Goal: Contribute content: Contribute content

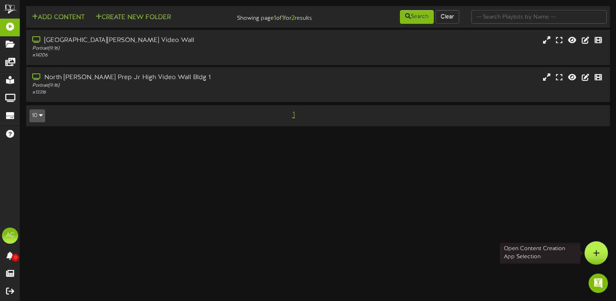
click at [600, 246] on div at bounding box center [595, 252] width 23 height 23
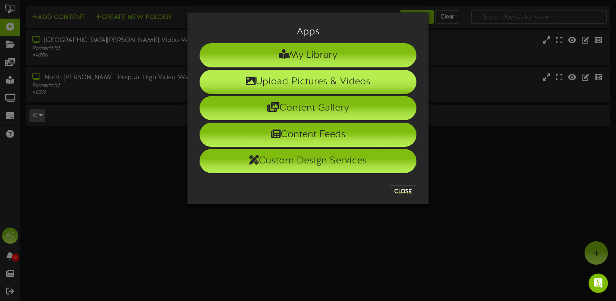
click at [264, 85] on li "Upload Pictures & Videos" at bounding box center [307, 82] width 217 height 24
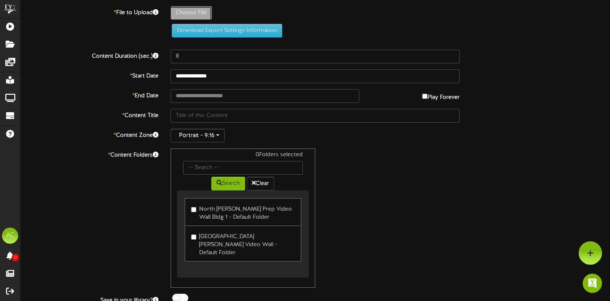
type input "**********"
type input "Screenshot40"
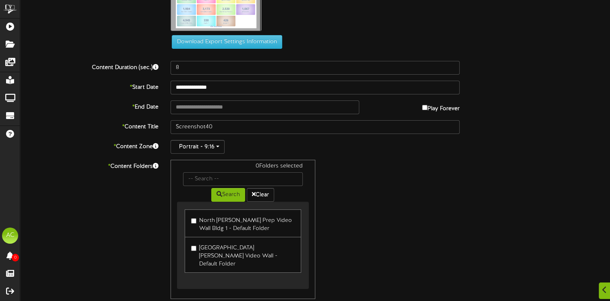
scroll to position [40, 0]
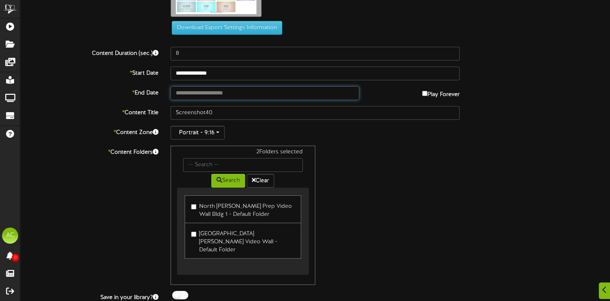
click at [186, 95] on input "text" at bounding box center [264, 93] width 189 height 14
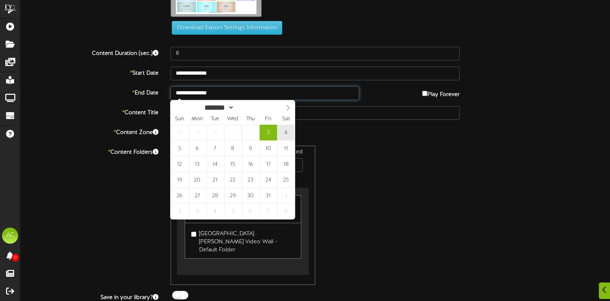
type input "**********"
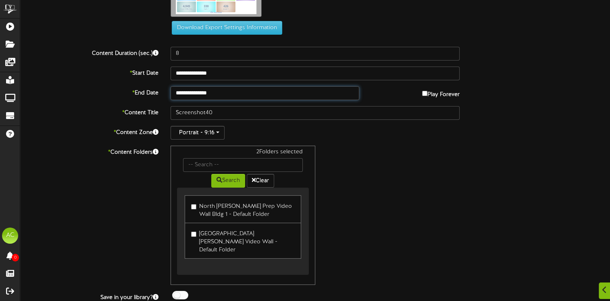
scroll to position [57, 0]
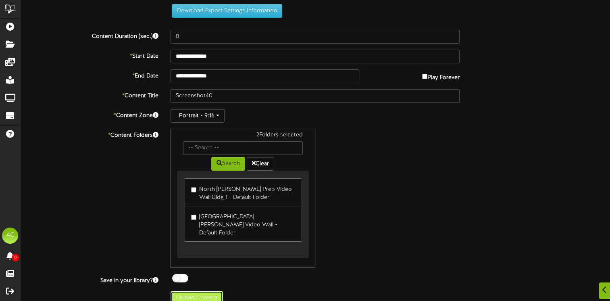
click at [197, 290] on button "Upload Content" at bounding box center [196, 297] width 52 height 14
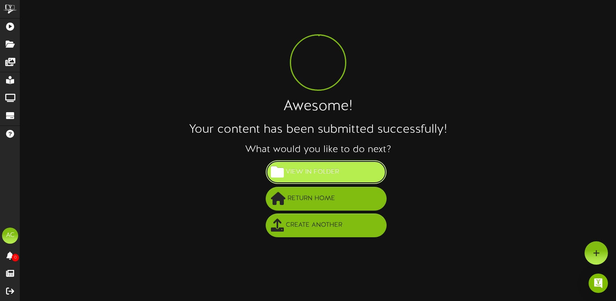
click at [289, 165] on span "View in Folder" at bounding box center [312, 171] width 57 height 13
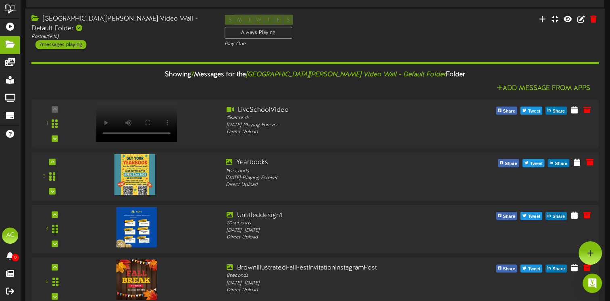
scroll to position [307, 0]
